Goal: Task Accomplishment & Management: Manage account settings

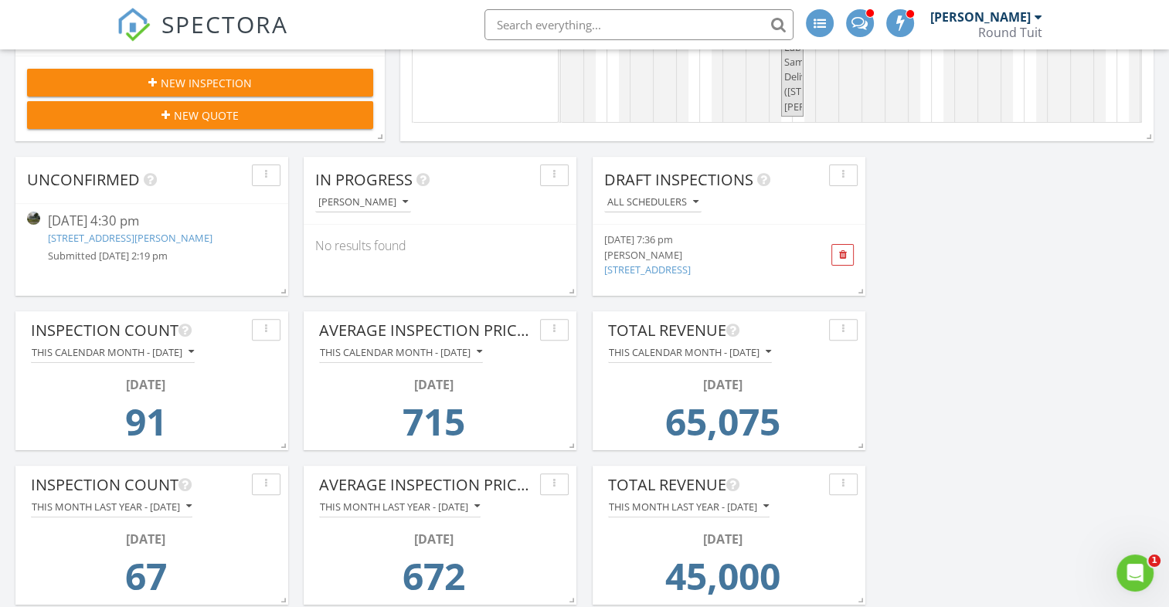
scroll to position [454, 0]
click at [34, 215] on img at bounding box center [33, 218] width 13 height 13
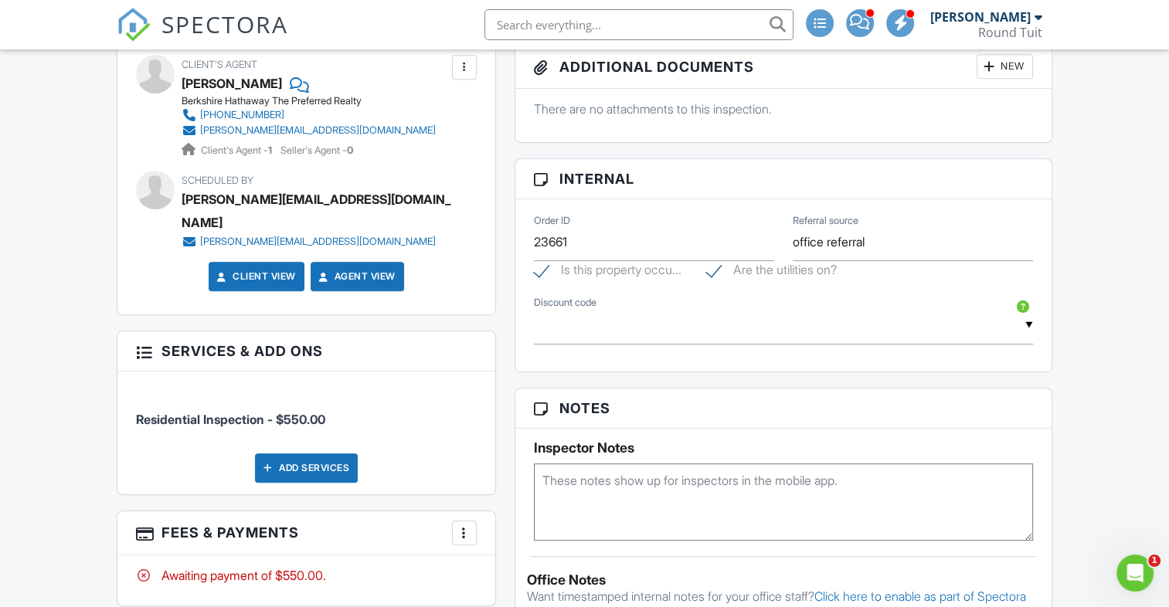
scroll to position [820, 0]
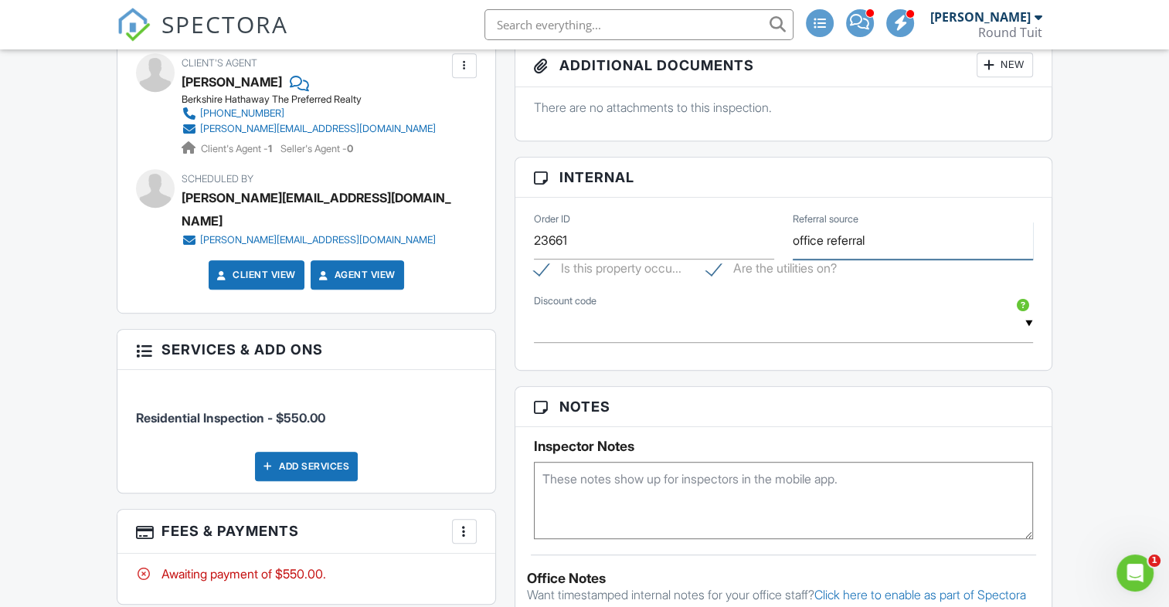
drag, startPoint x: 875, startPoint y: 233, endPoint x: 779, endPoint y: 249, distance: 97.2
click at [779, 249] on div "Order ID 23661 Referral source office referral" at bounding box center [784, 234] width 518 height 50
type input "Agent"
click at [563, 489] on textarea at bounding box center [783, 500] width 499 height 77
type textarea "H only"
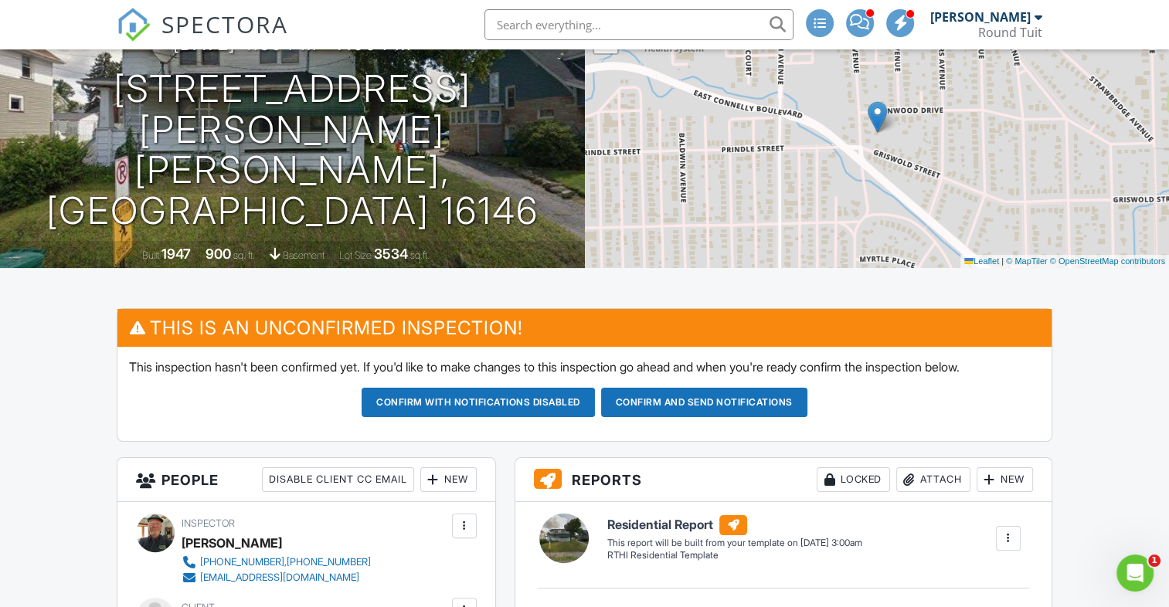
scroll to position [193, 0]
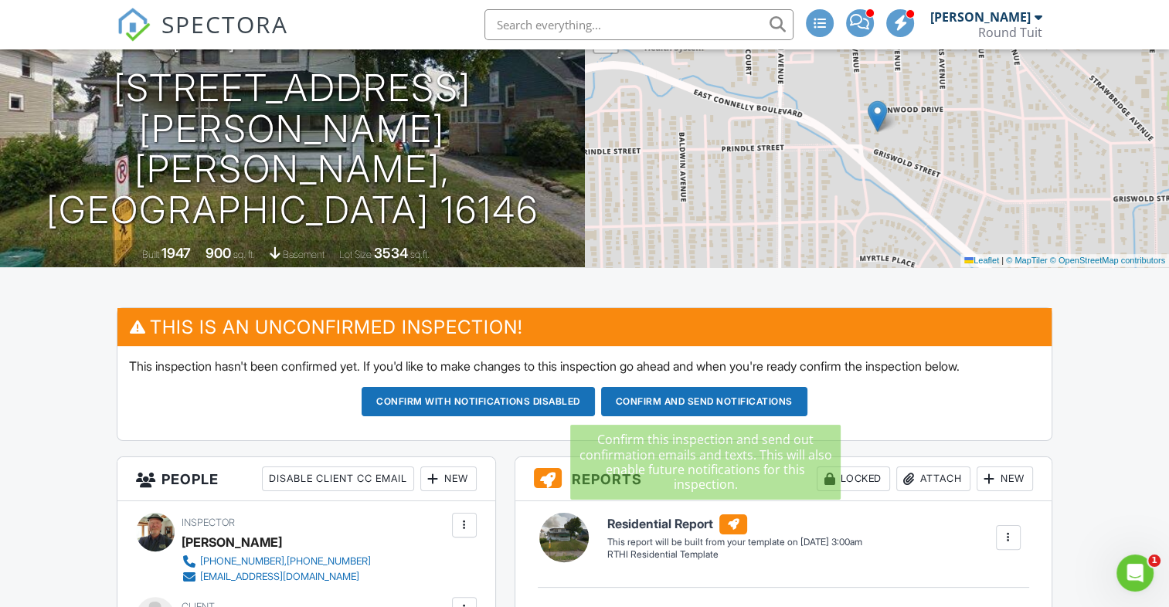
click at [595, 403] on button "Confirm and send notifications" at bounding box center [478, 401] width 233 height 29
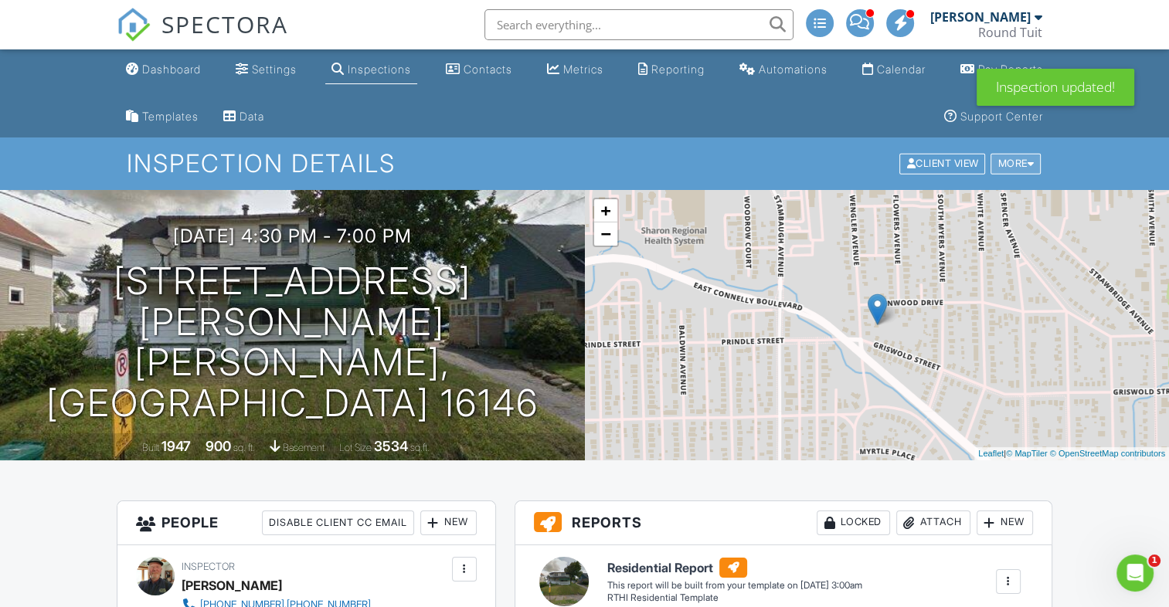
click at [1014, 166] on div "More" at bounding box center [1015, 164] width 50 height 21
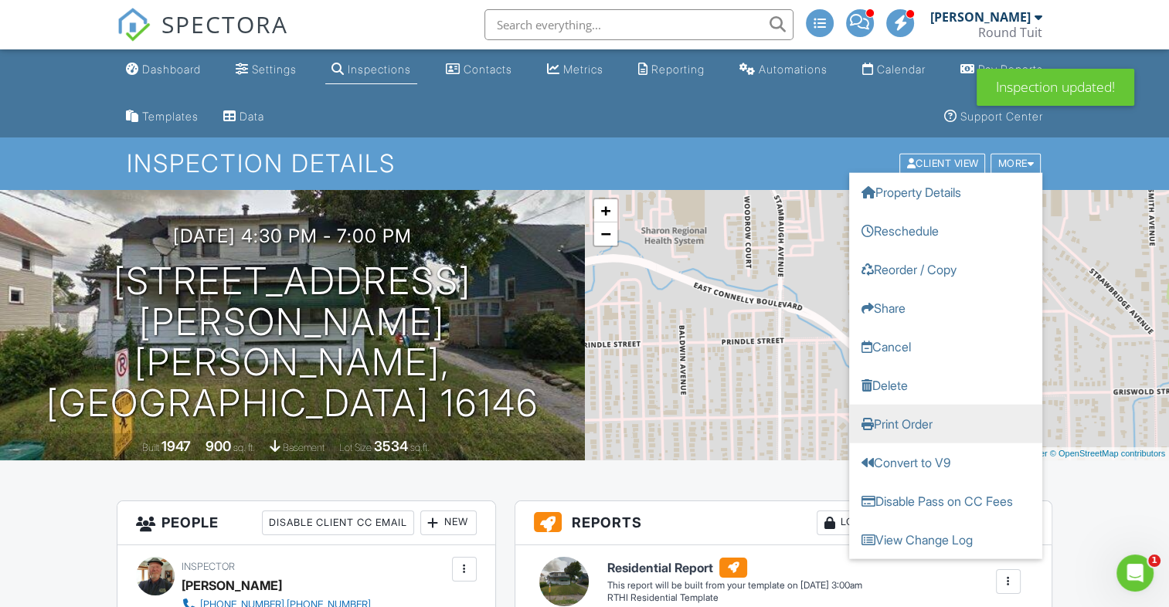
click at [925, 426] on link "Print Order" at bounding box center [945, 424] width 193 height 39
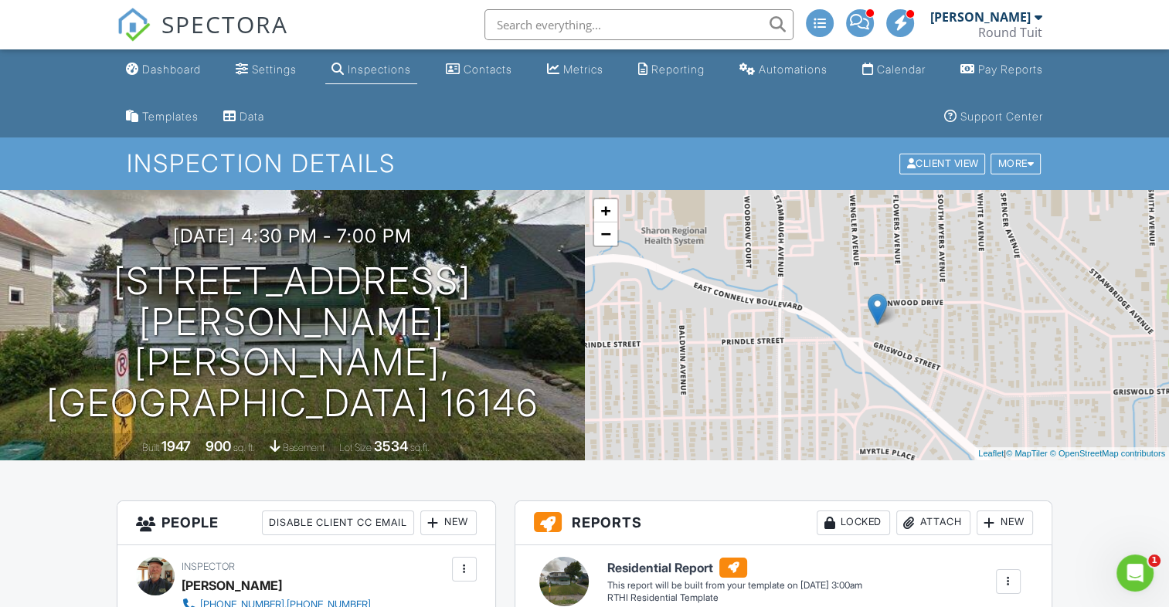
click at [386, 70] on div "Inspections" at bounding box center [379, 69] width 63 height 13
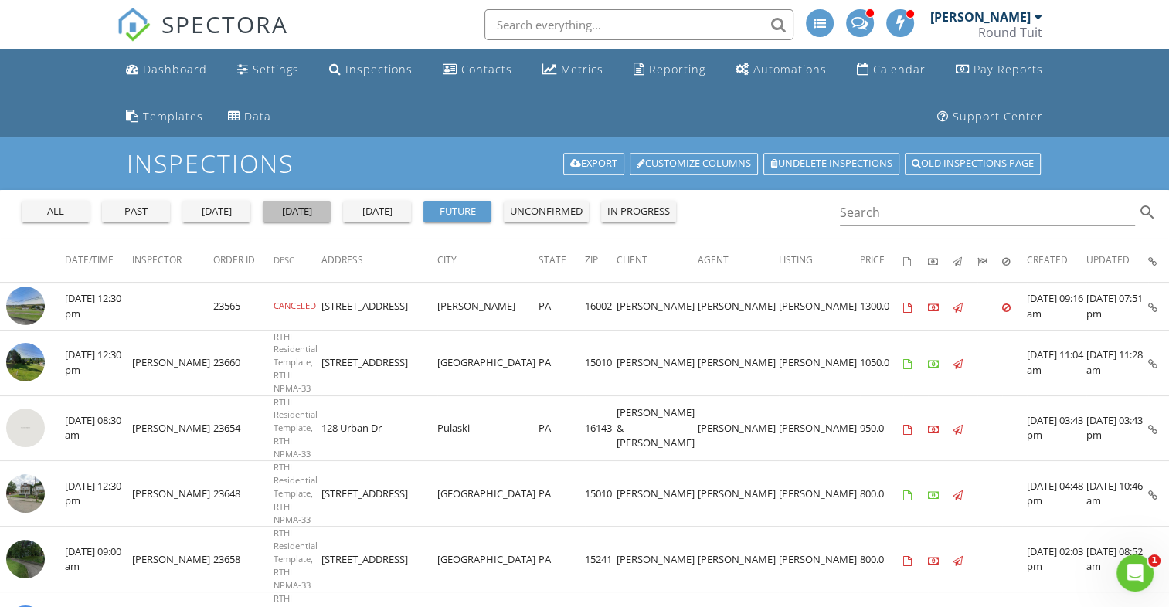
click at [316, 218] on div "today" at bounding box center [297, 211] width 56 height 15
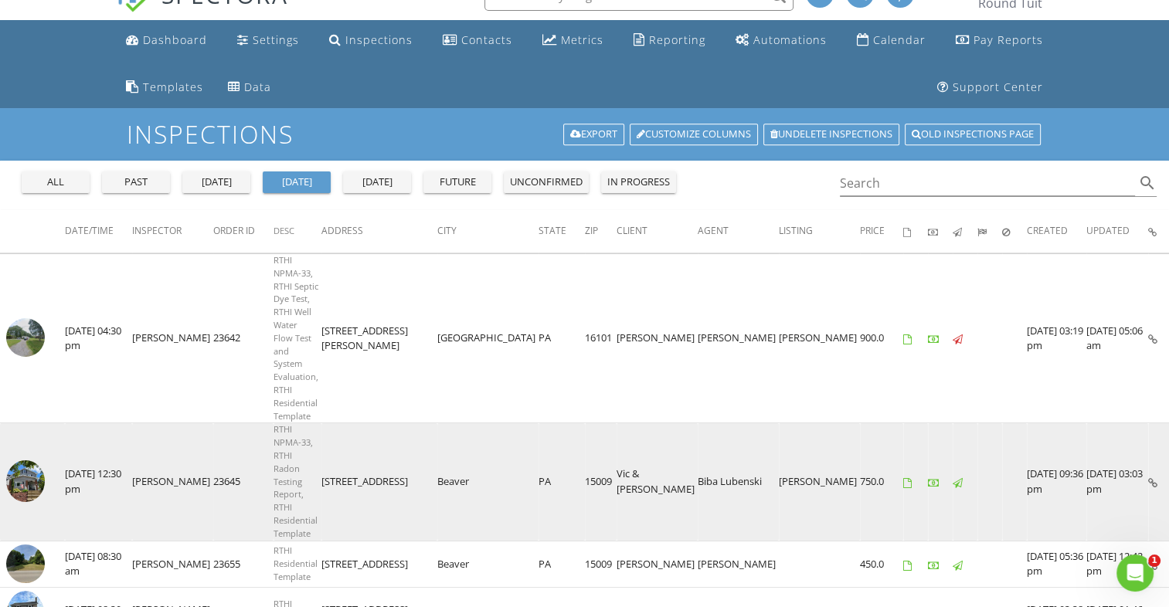
scroll to position [99, 0]
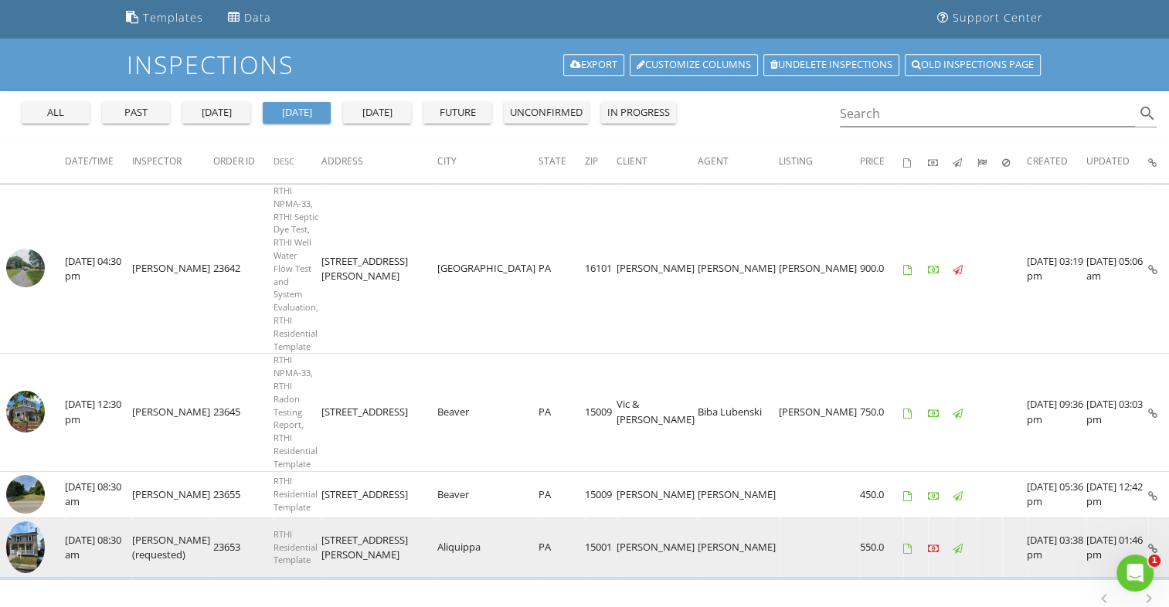
click at [25, 521] on img at bounding box center [25, 547] width 39 height 52
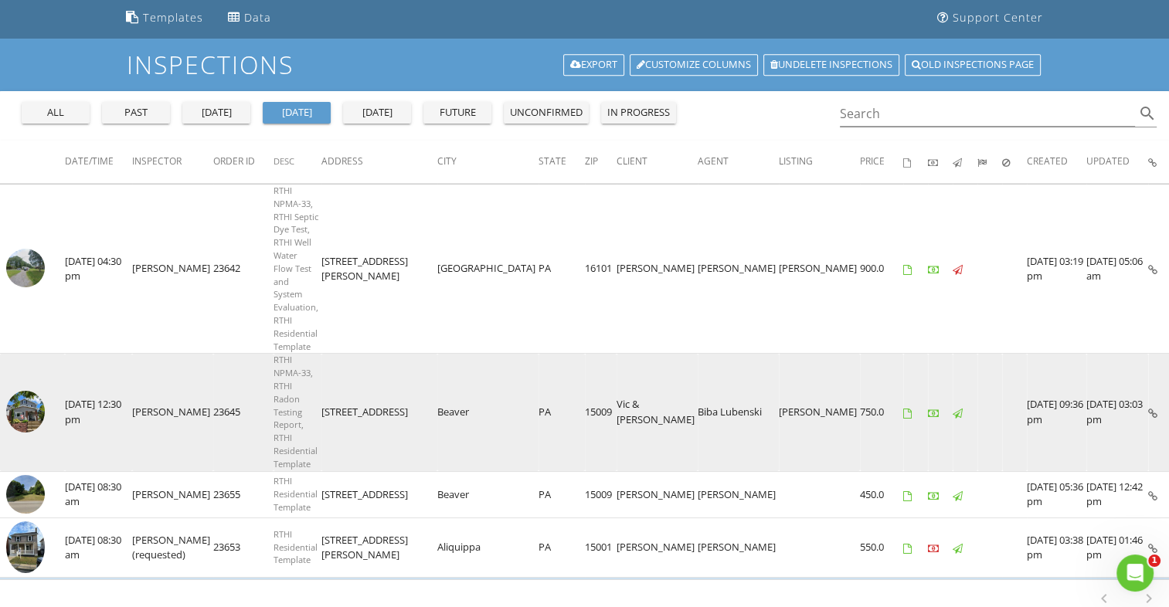
click at [31, 391] on img at bounding box center [25, 412] width 39 height 42
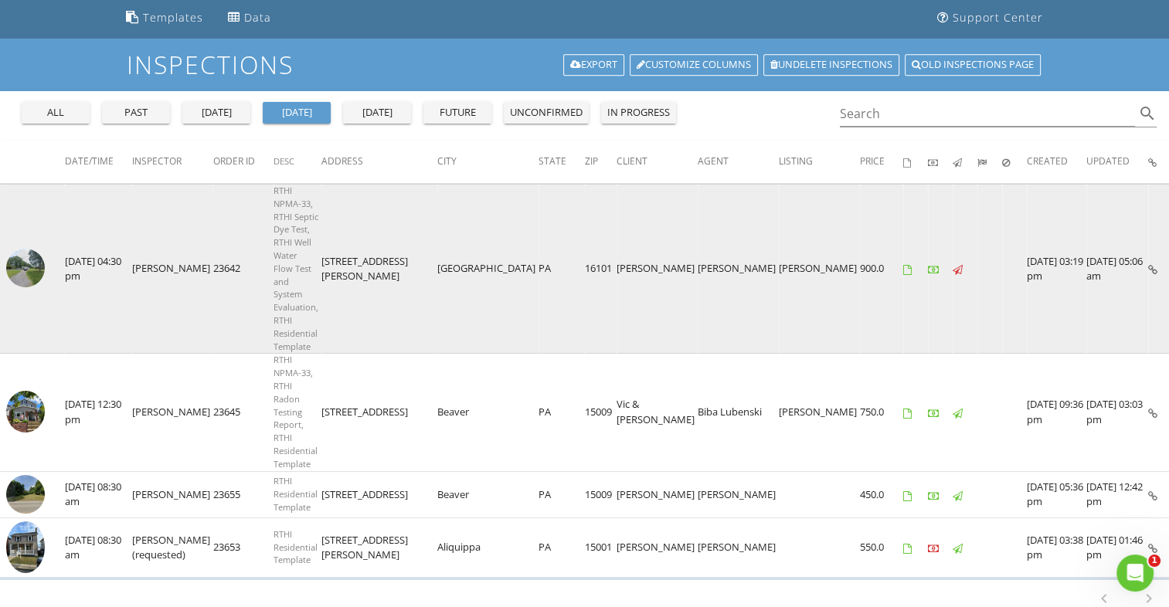
click at [25, 249] on img at bounding box center [25, 268] width 39 height 39
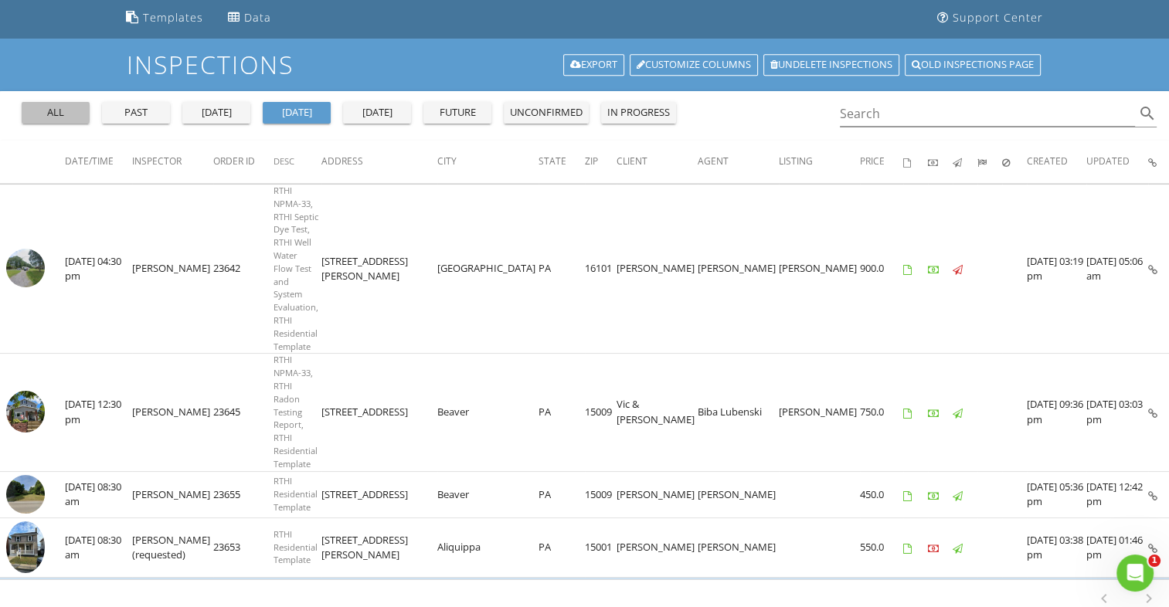
click at [57, 108] on div "all" at bounding box center [56, 112] width 56 height 15
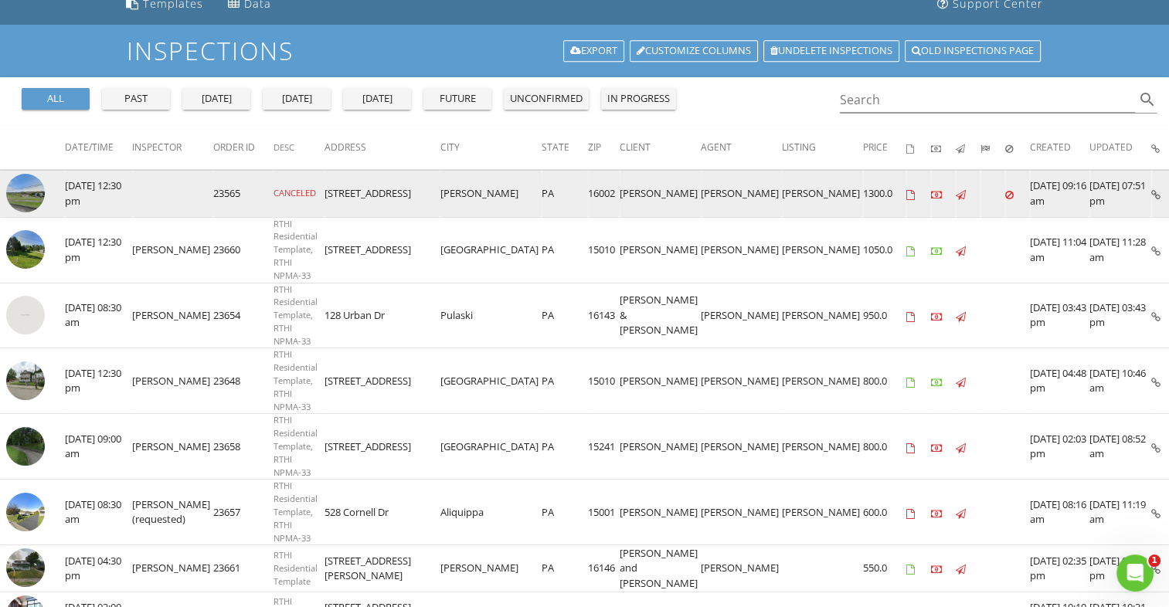
scroll to position [114, 0]
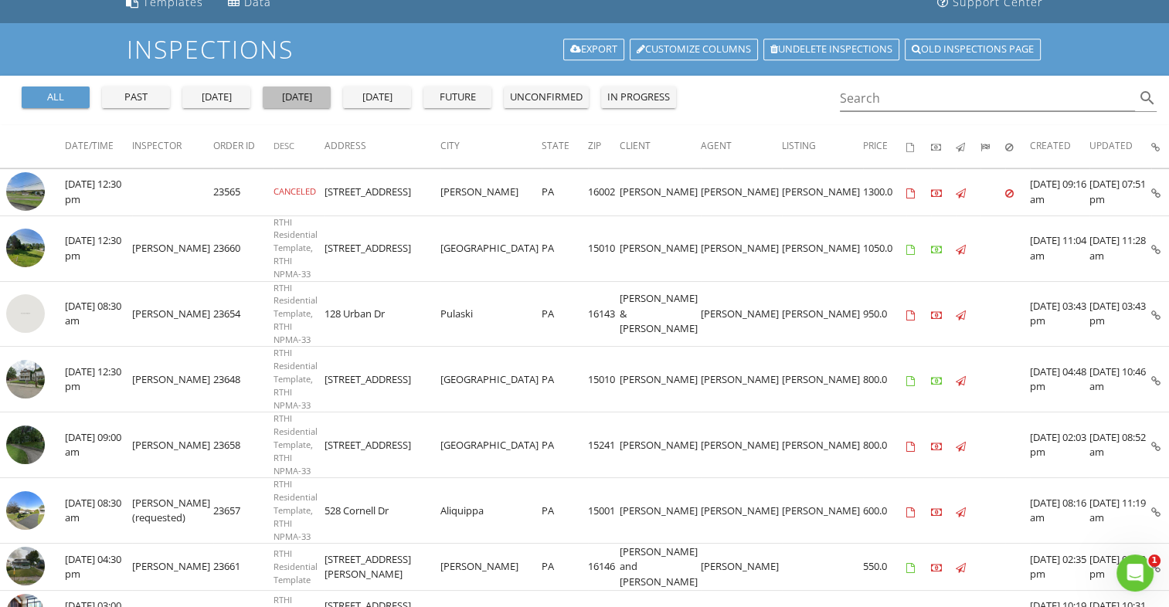
click at [306, 102] on div "today" at bounding box center [297, 97] width 56 height 15
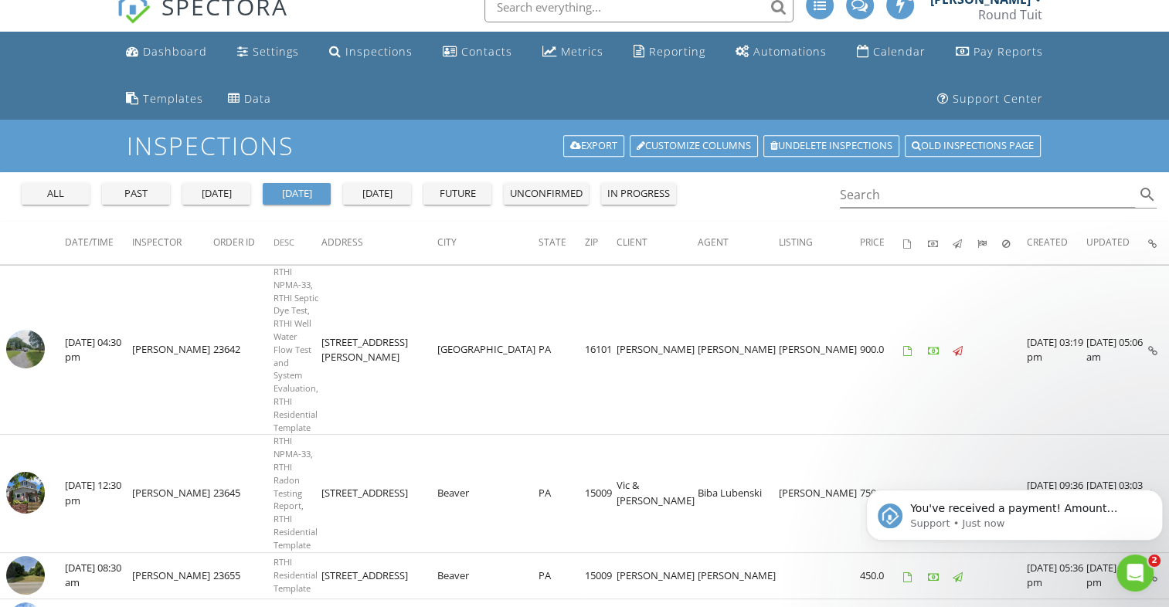
scroll to position [0, 0]
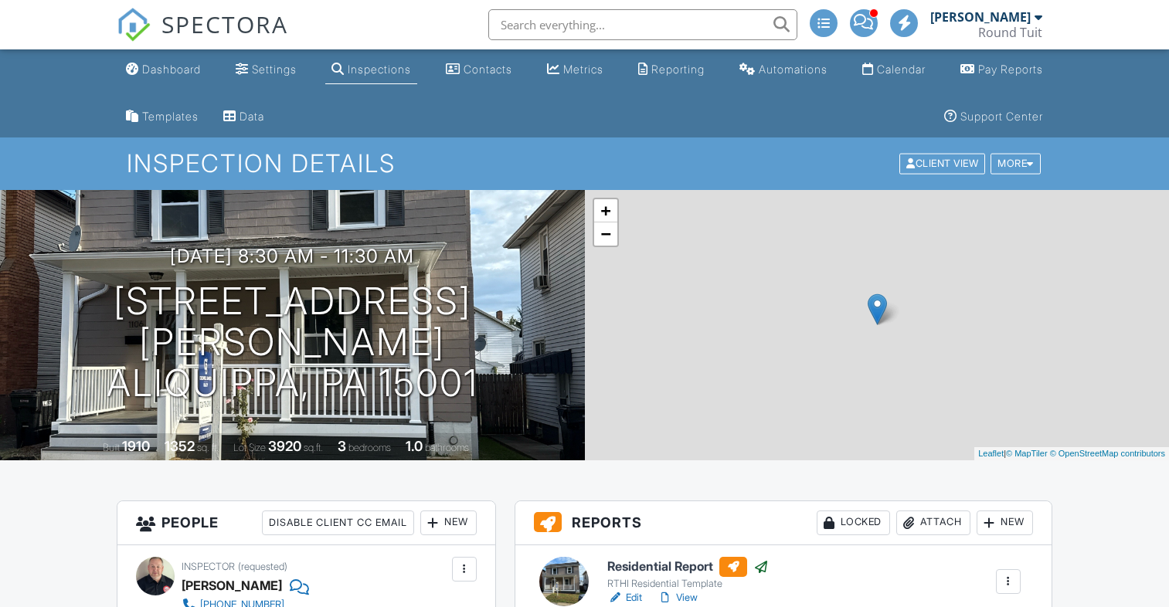
click at [1021, 164] on div "More" at bounding box center [1015, 164] width 50 height 21
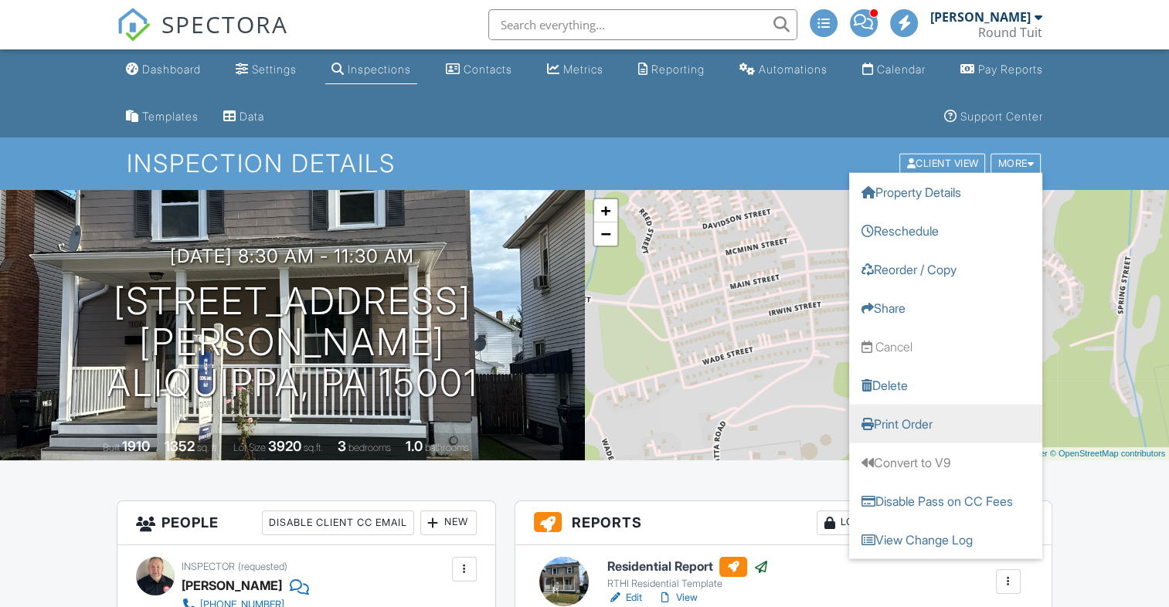
click at [930, 423] on link "Print Order" at bounding box center [945, 424] width 193 height 39
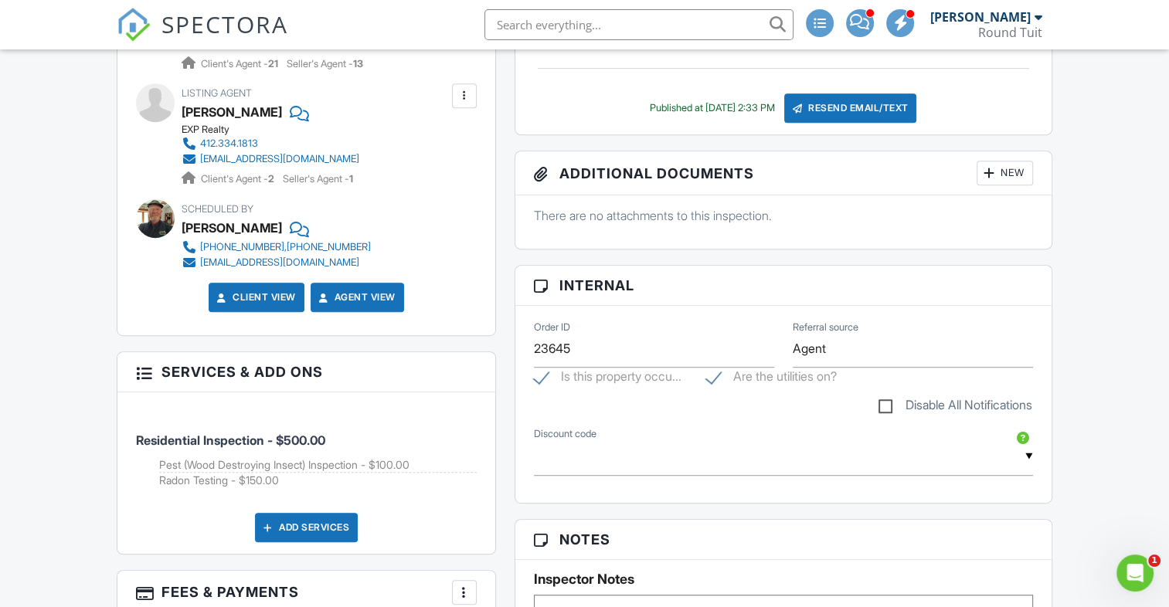
scroll to position [867, 0]
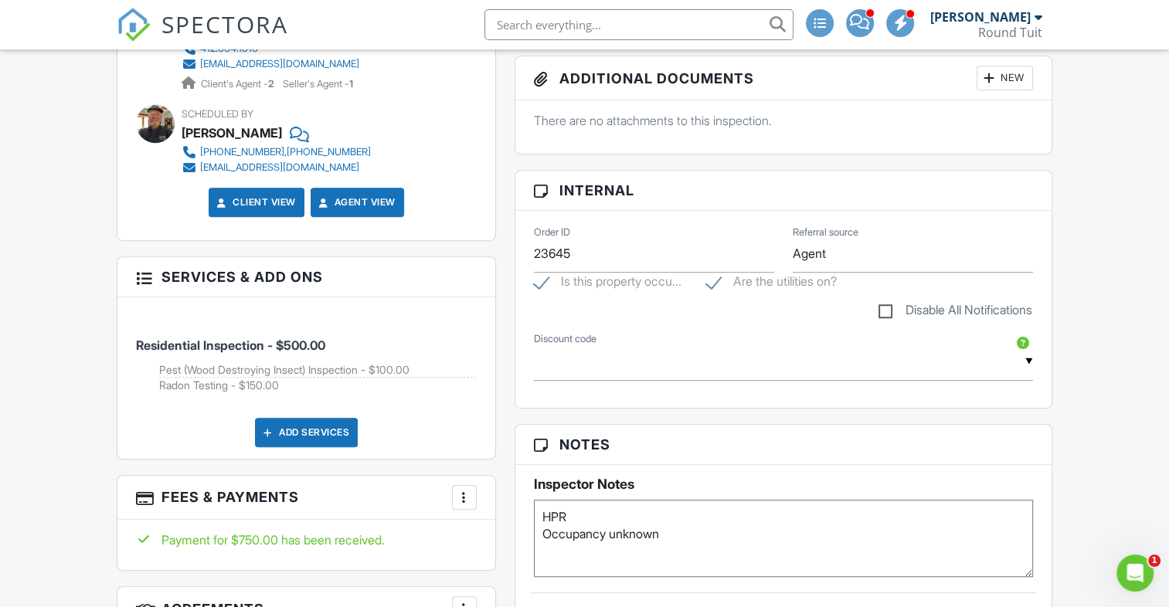
click at [469, 494] on div at bounding box center [464, 497] width 15 height 15
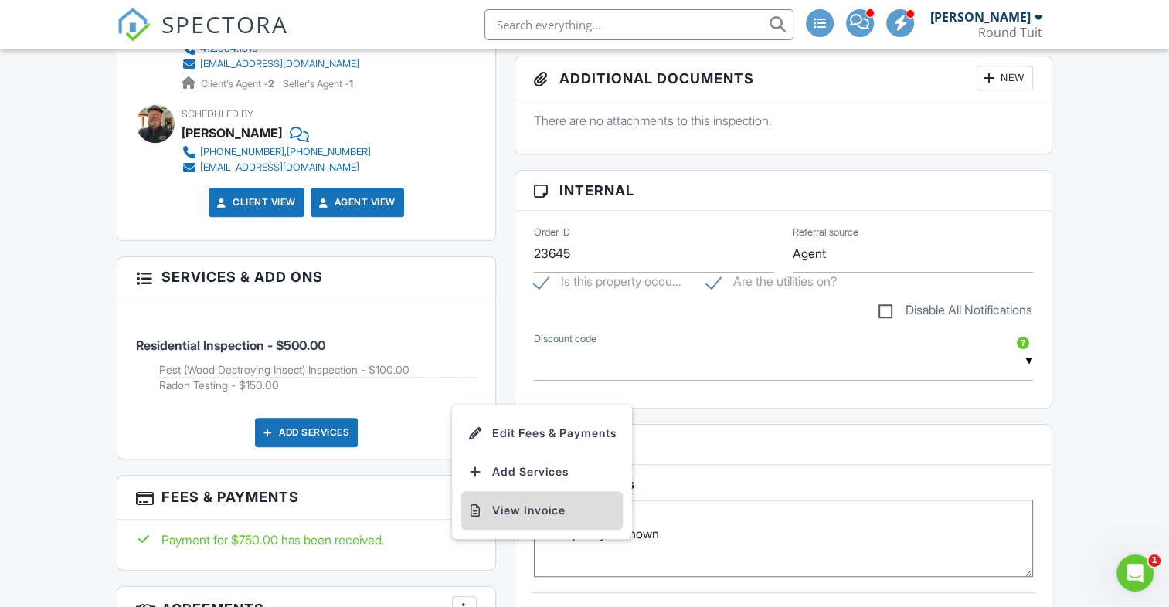
click at [580, 498] on li "View Invoice" at bounding box center [541, 510] width 161 height 39
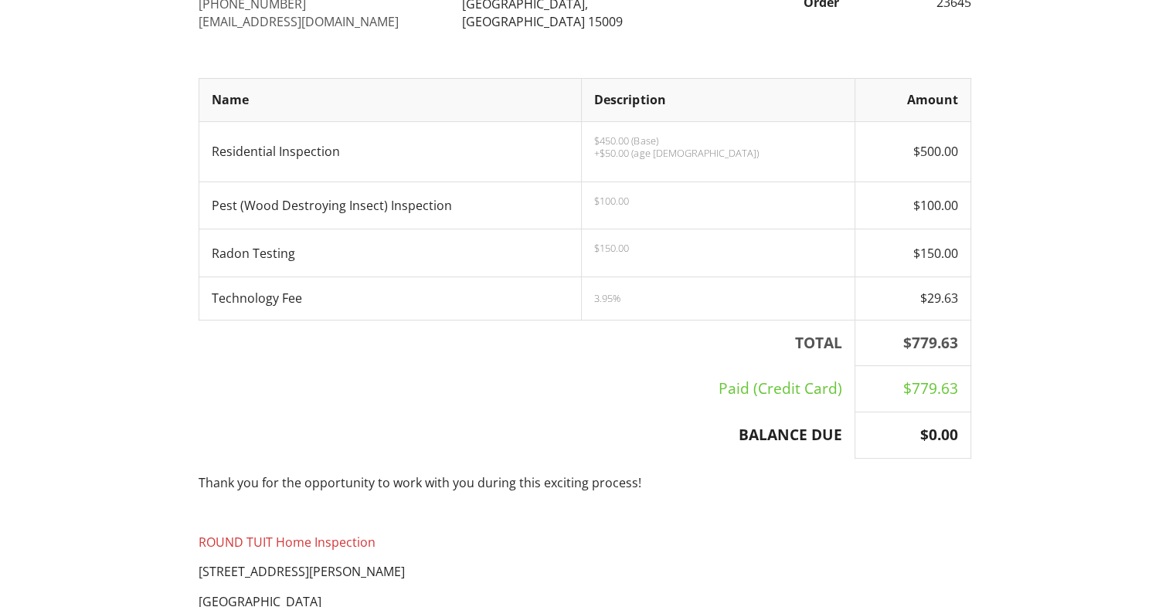
scroll to position [260, 0]
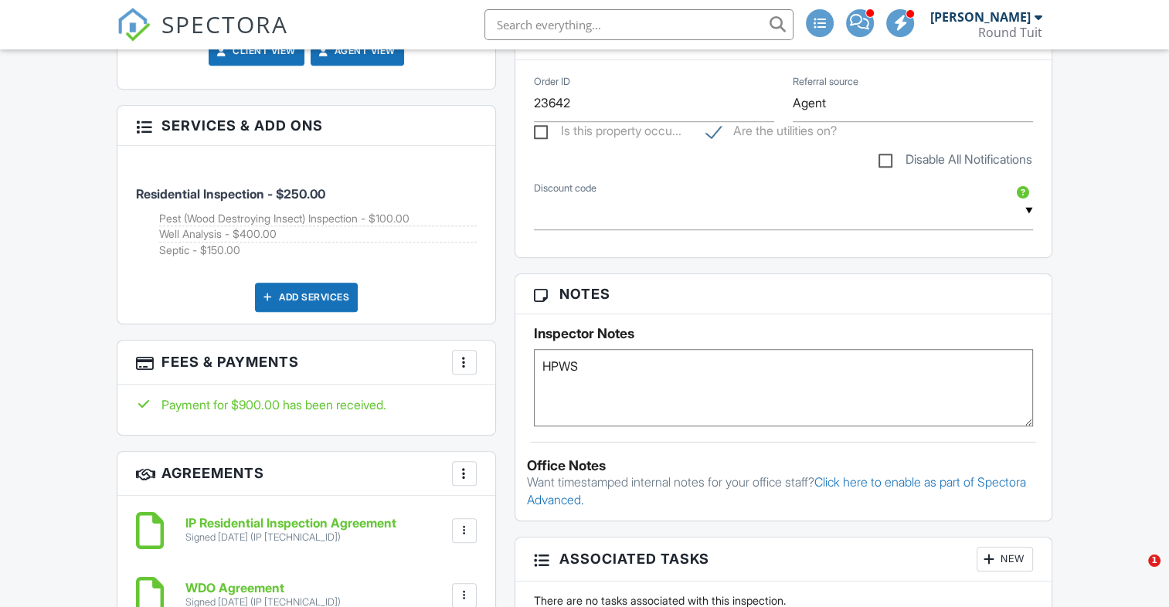
click at [464, 355] on div at bounding box center [464, 362] width 15 height 15
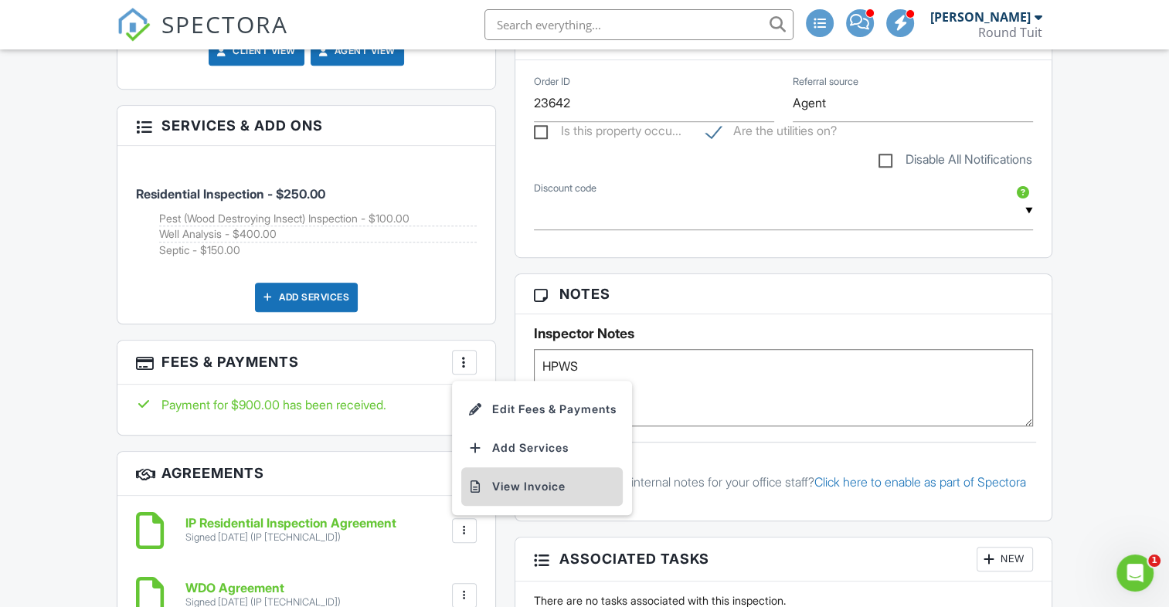
click at [535, 478] on li "View Invoice" at bounding box center [541, 486] width 161 height 39
